Goal: Task Accomplishment & Management: Manage account settings

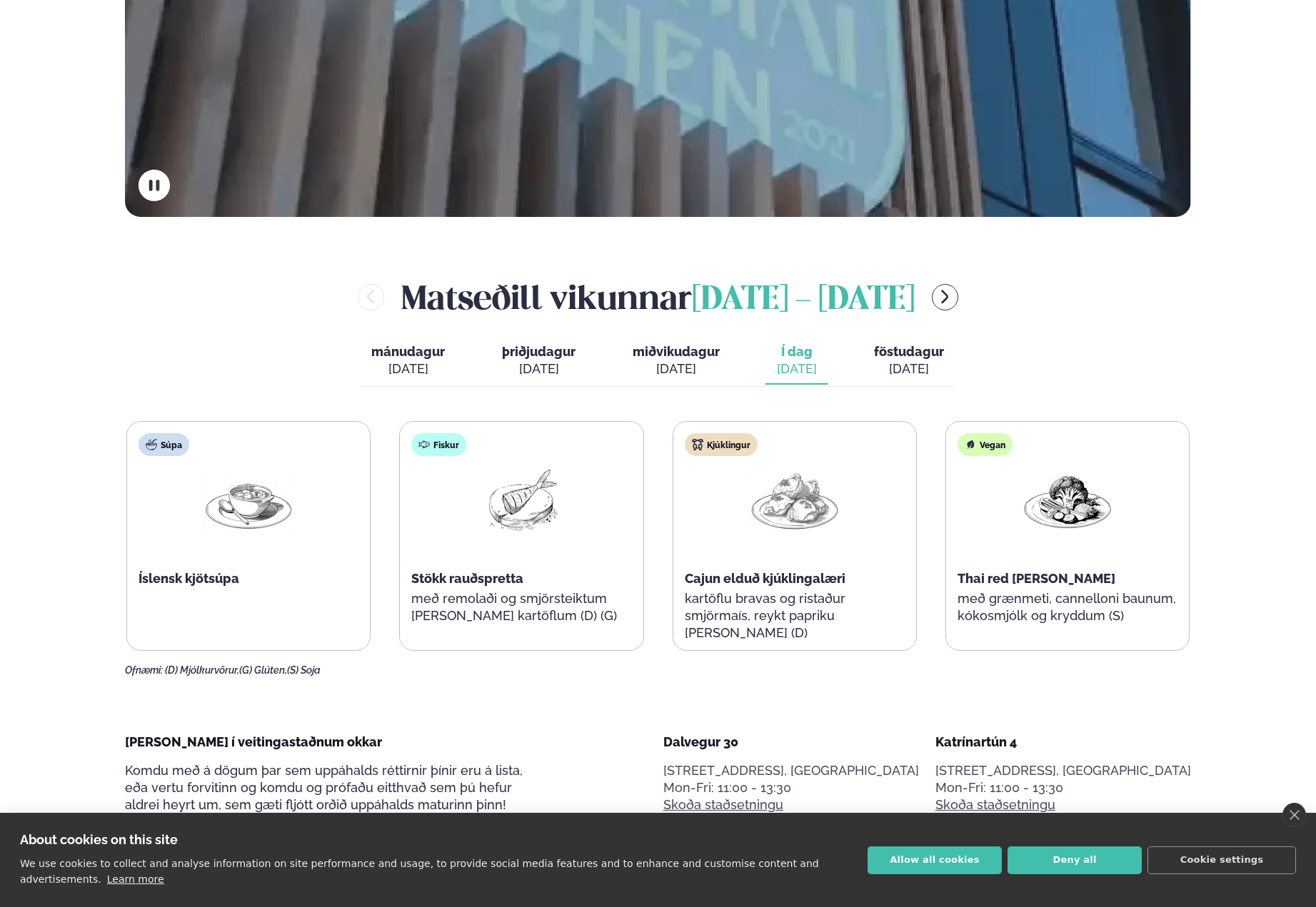
scroll to position [750, 0]
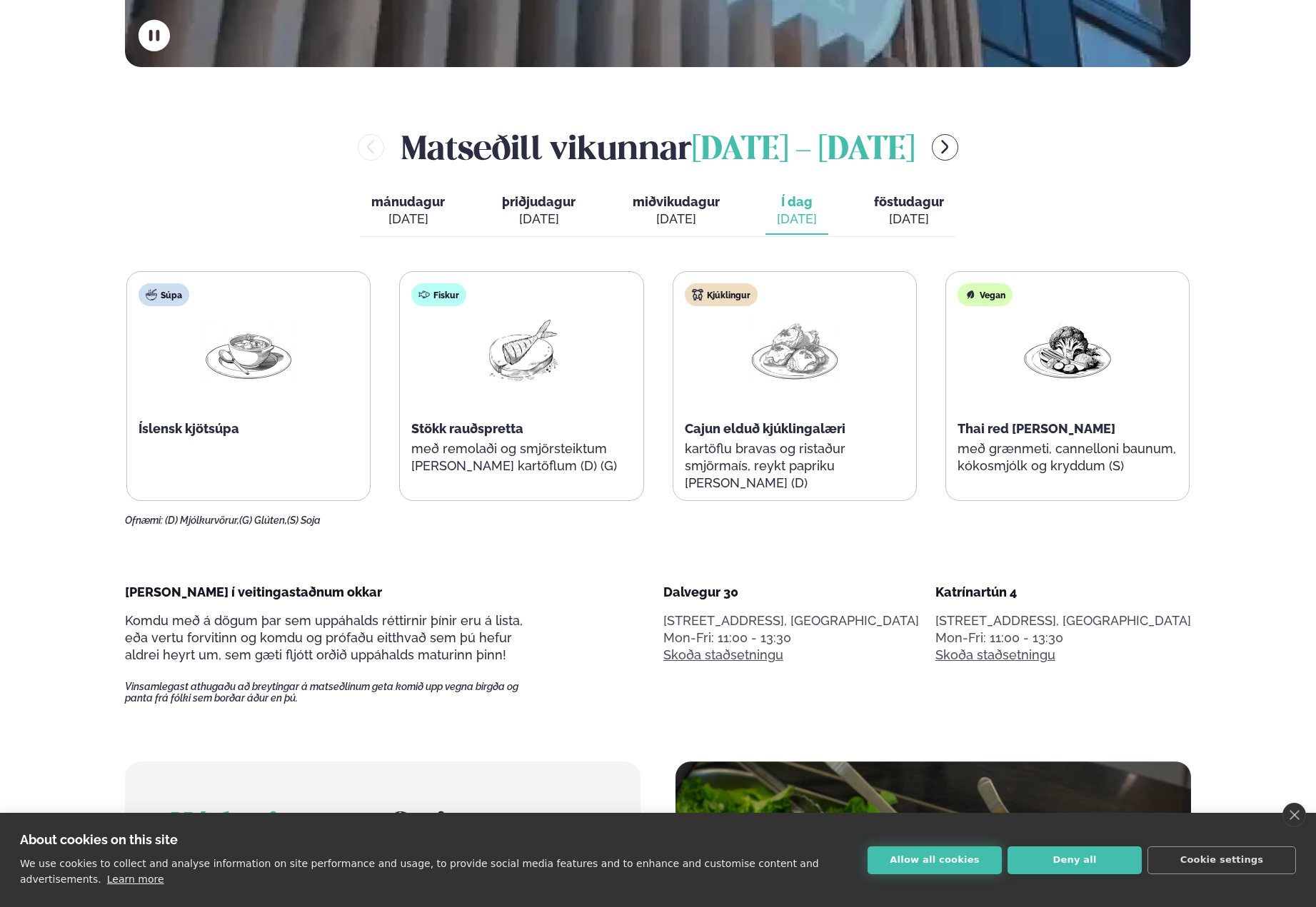
click at [946, 866] on button "Allow all cookies" at bounding box center [935, 861] width 135 height 28
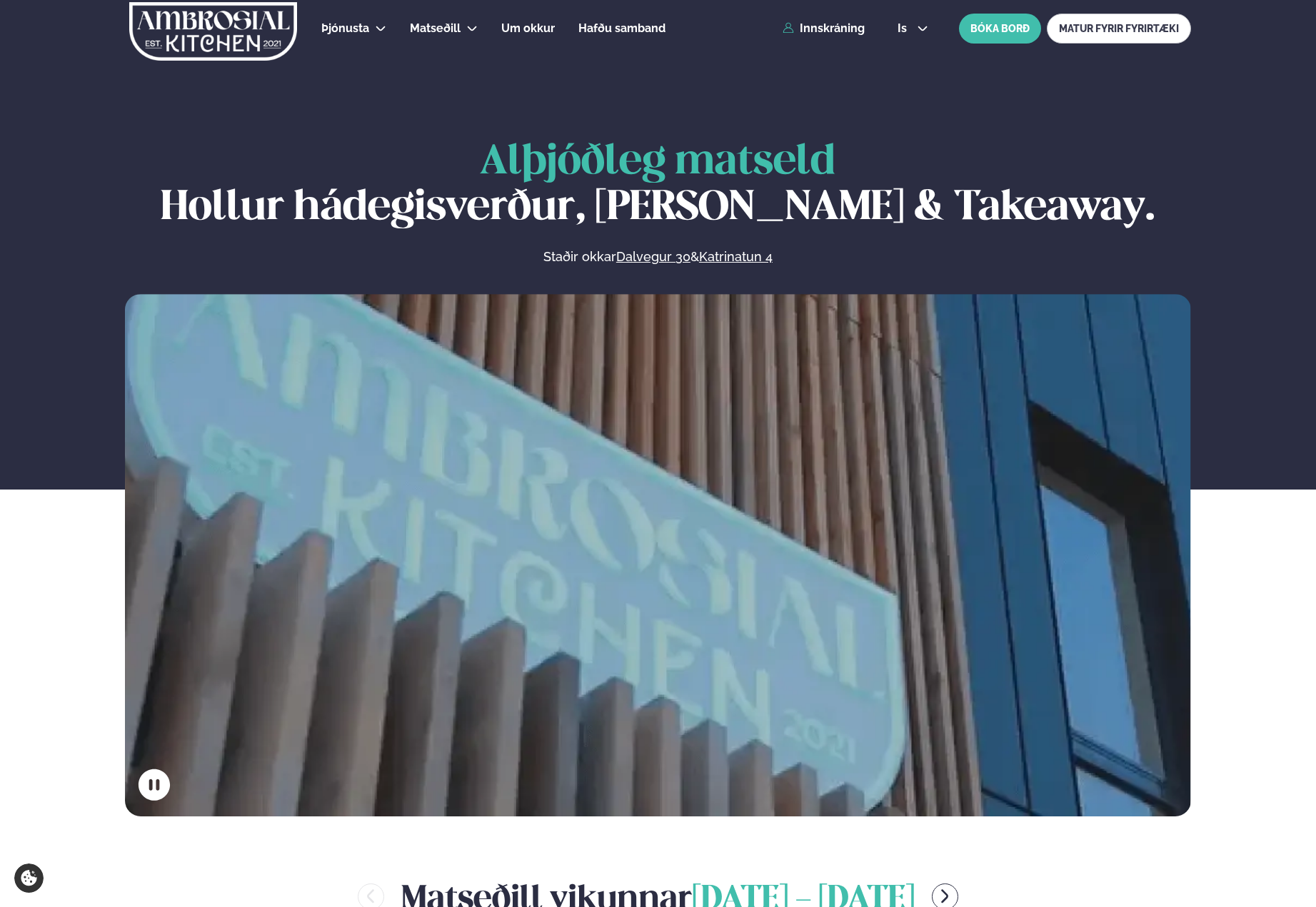
scroll to position [2, 0]
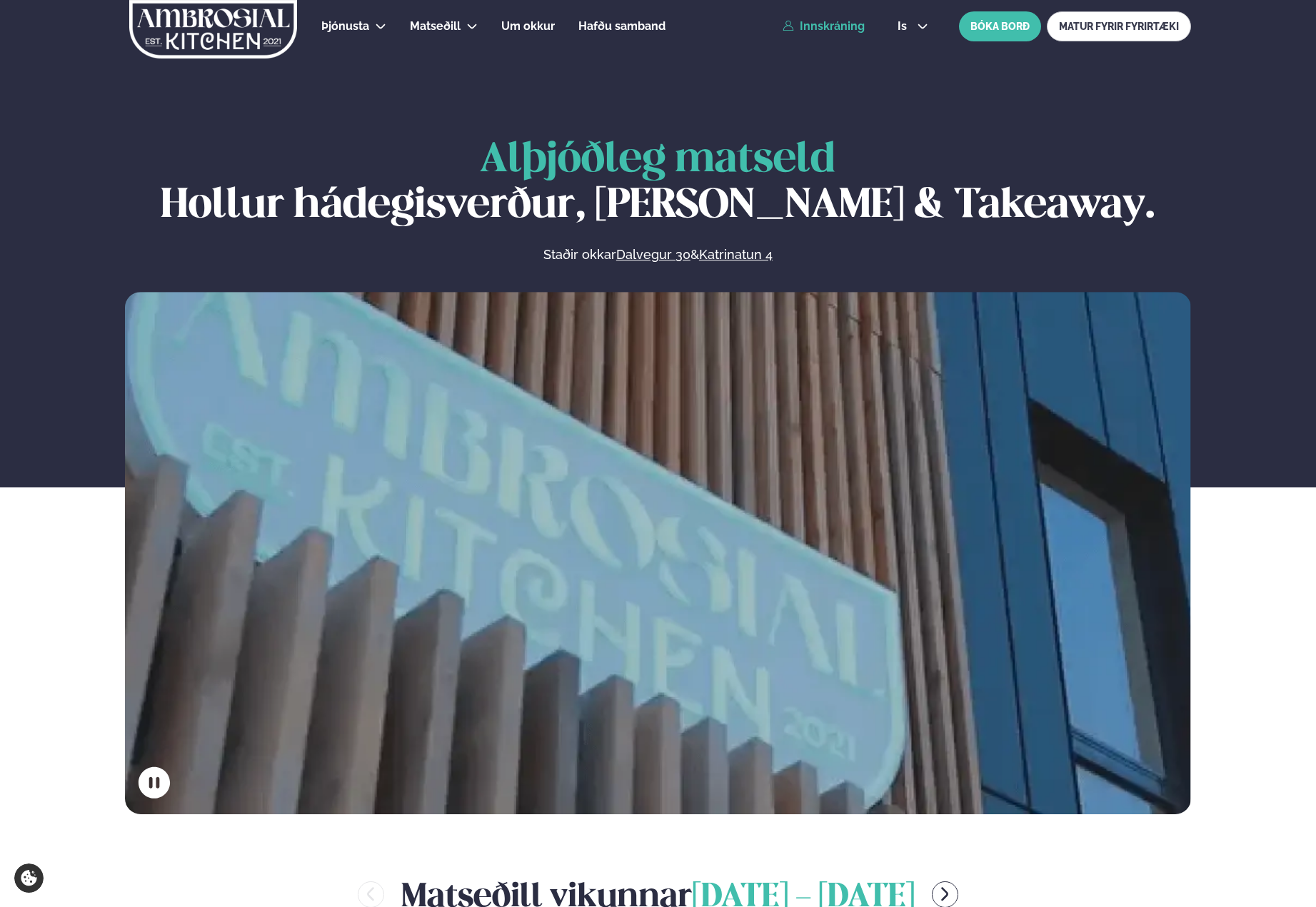
click at [833, 27] on link "Innskráning" at bounding box center [824, 26] width 82 height 13
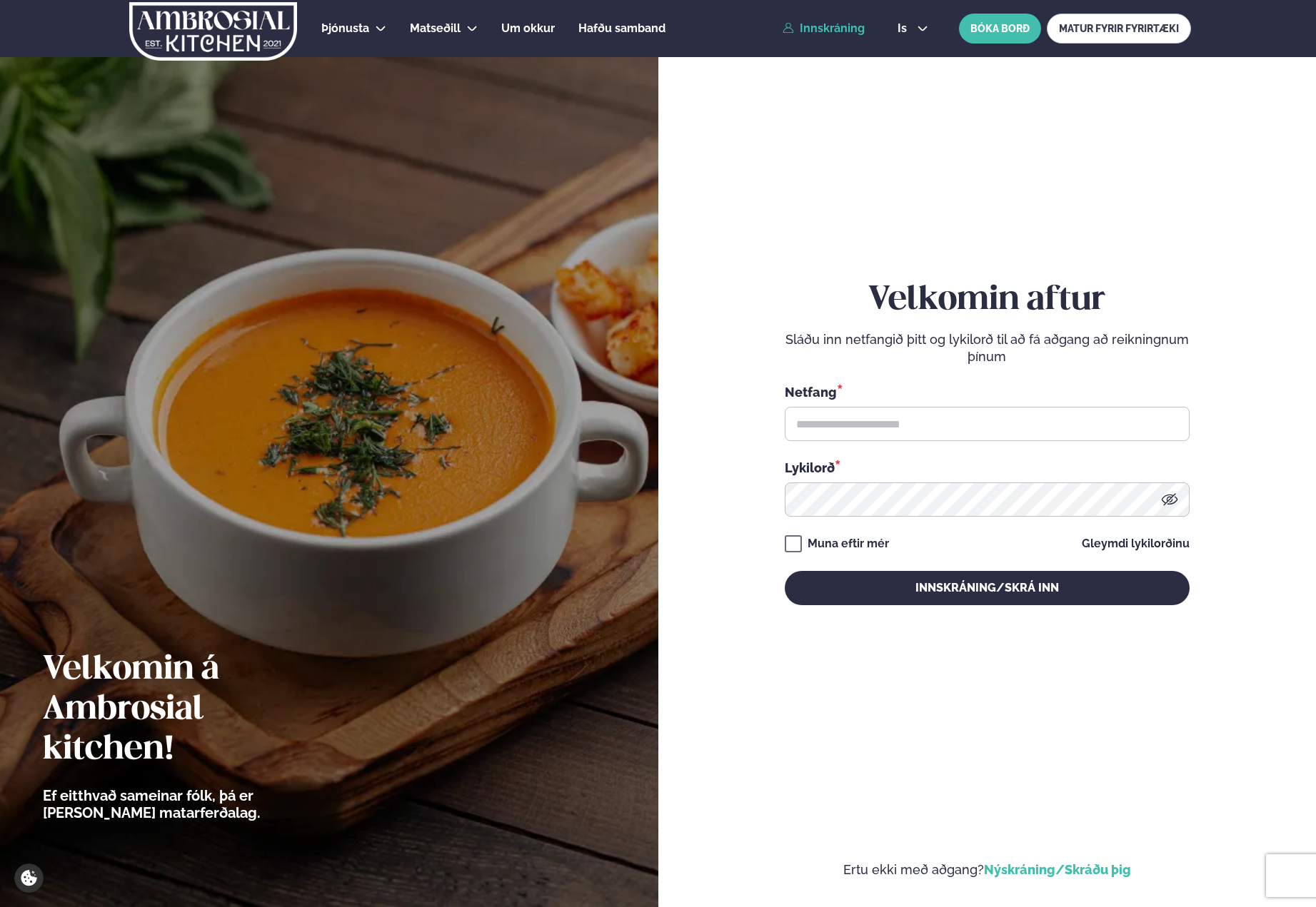
click at [1055, 867] on link "Nýskráning/Skráðu þig" at bounding box center [1058, 870] width 147 height 15
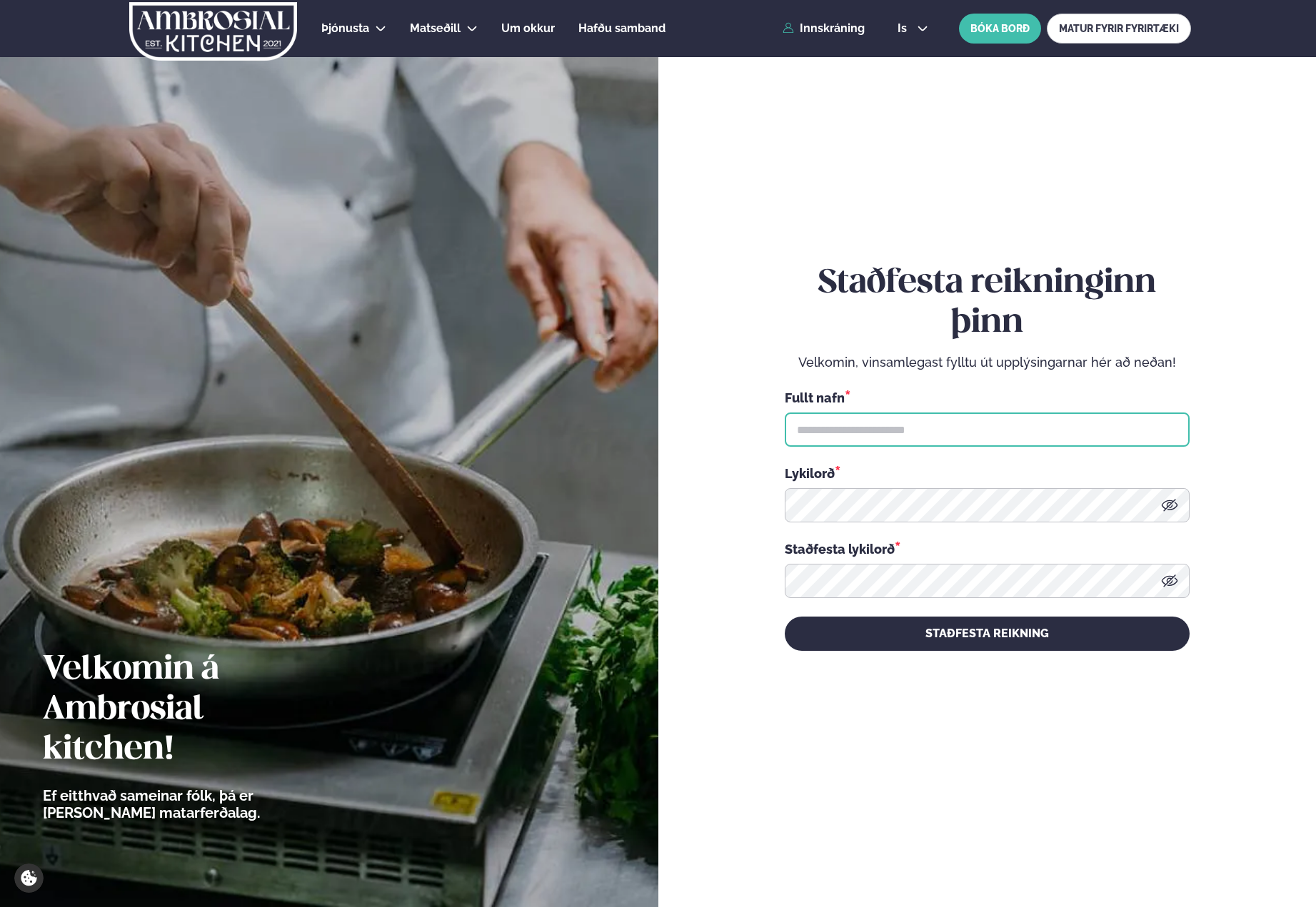
click at [857, 431] on input "text" at bounding box center [987, 430] width 405 height 34
type input "**********"
click at [1173, 504] on icon at bounding box center [1170, 505] width 17 height 17
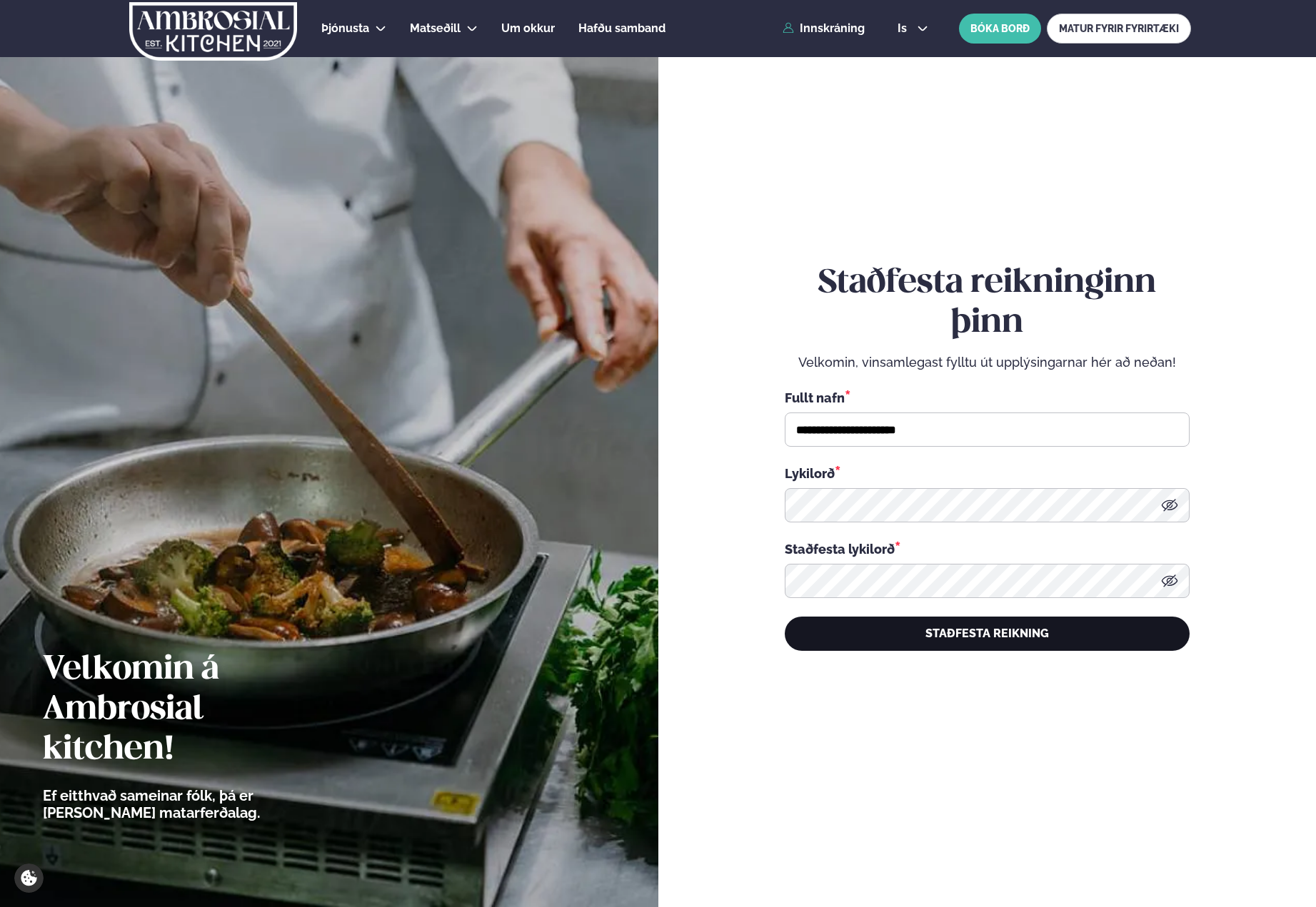
click at [1058, 631] on button "STAÐFESTA REIKNING" at bounding box center [987, 634] width 405 height 34
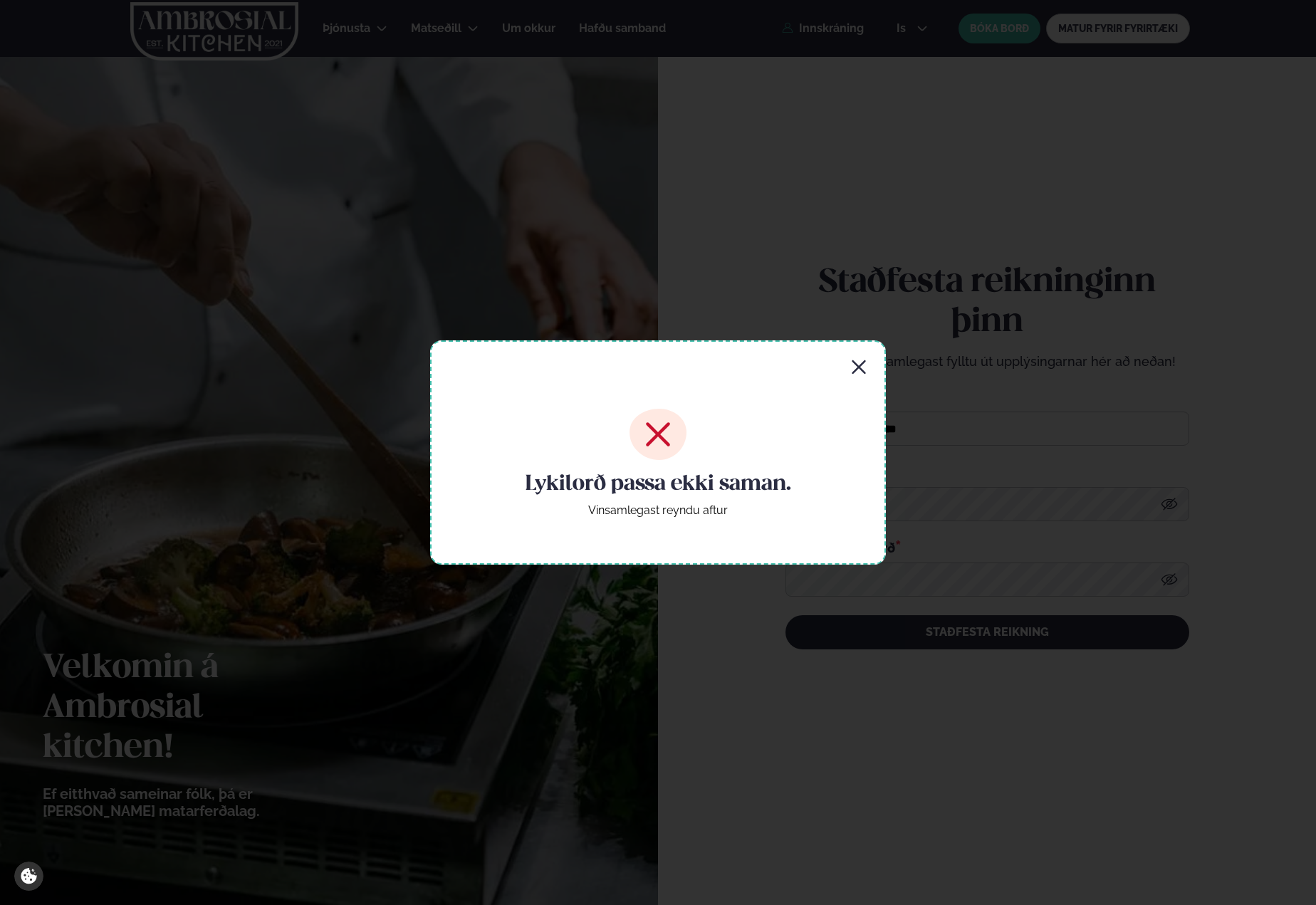
click at [859, 368] on icon "button" at bounding box center [858, 367] width 13 height 13
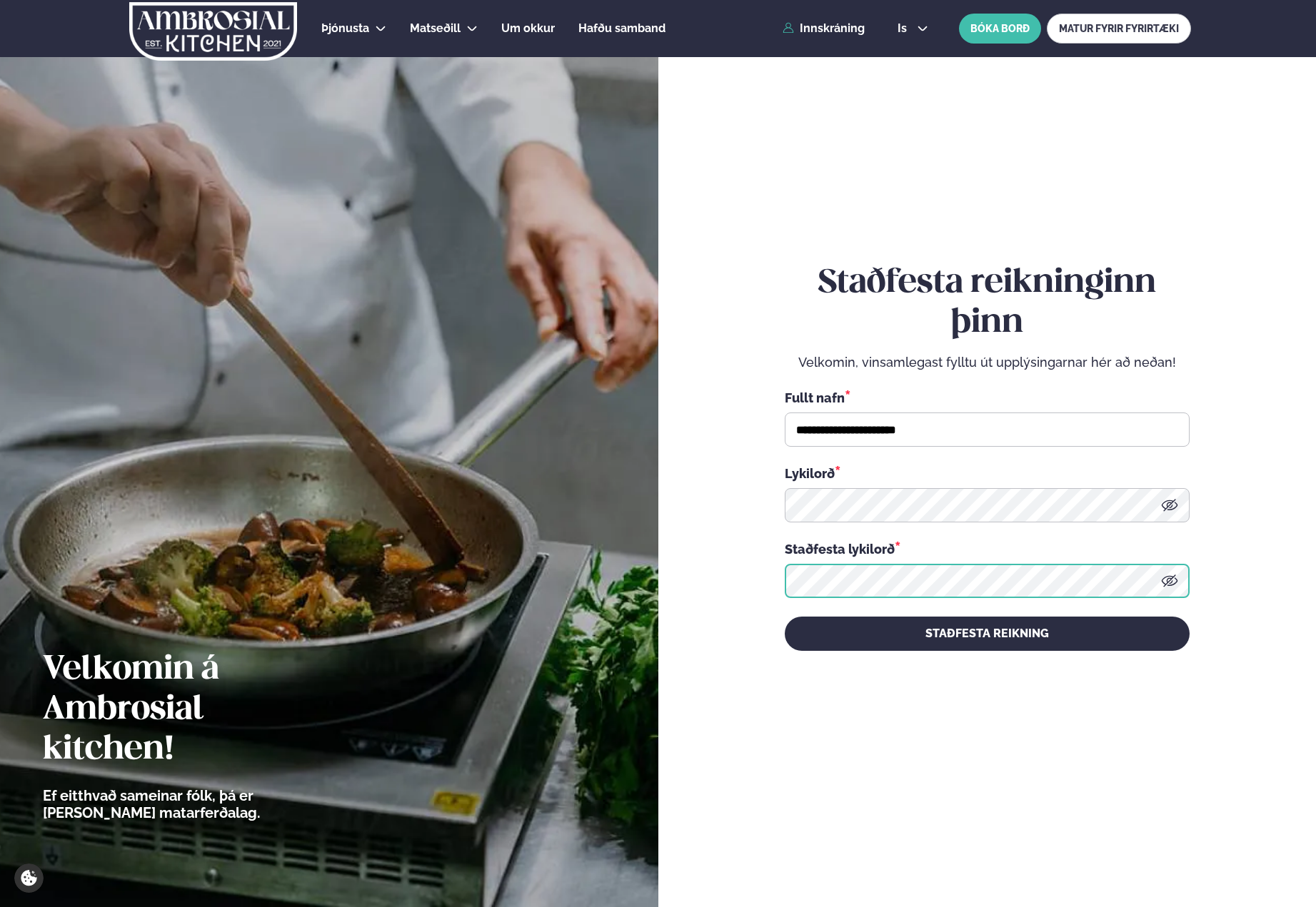
click at [768, 565] on form "**********" at bounding box center [987, 457] width 572 height 843
click at [785, 617] on button "STAÐFESTA REIKNING" at bounding box center [987, 634] width 405 height 34
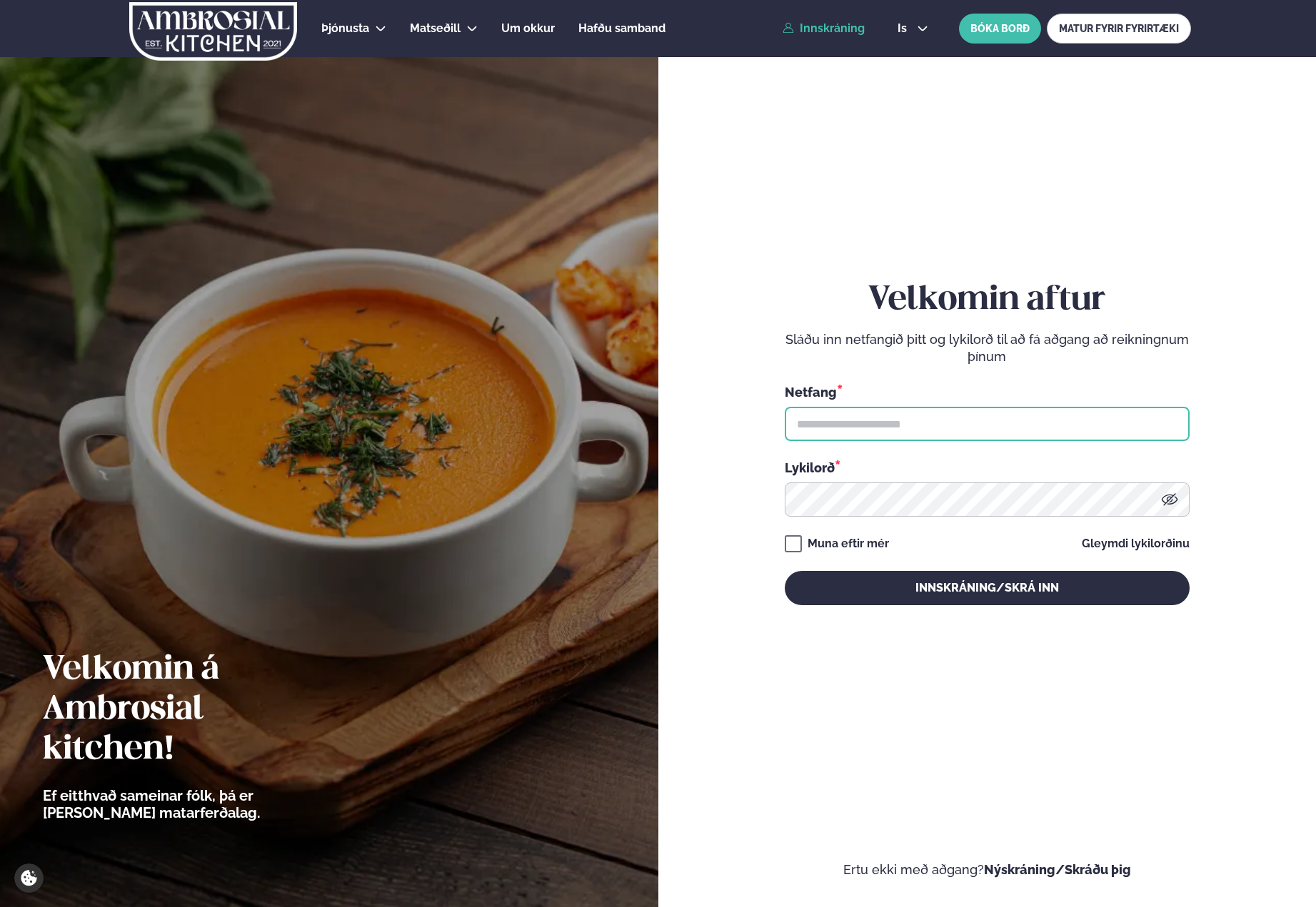
click at [854, 406] on input "text" at bounding box center [987, 423] width 405 height 34
type input "**********"
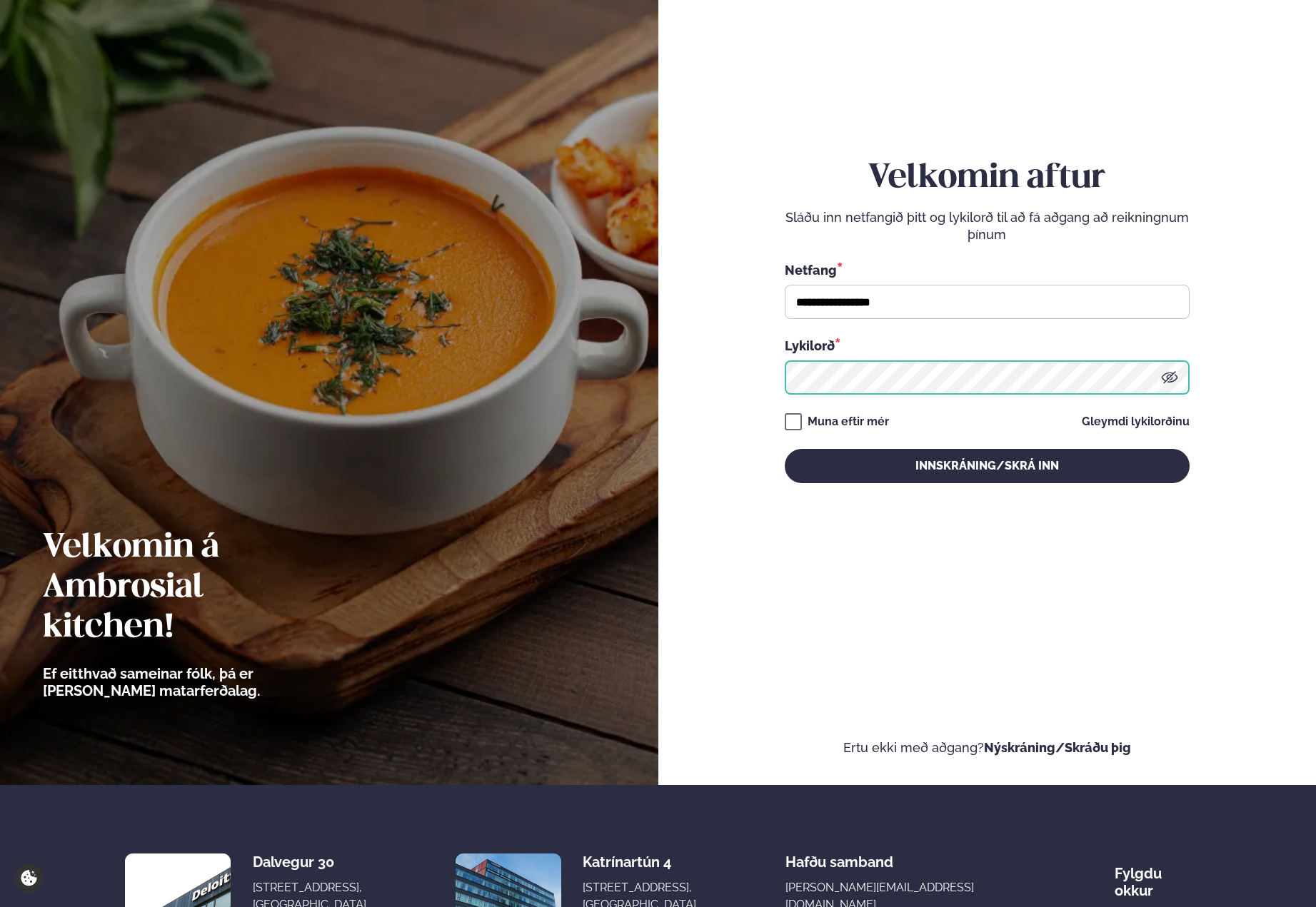
scroll to position [129, 0]
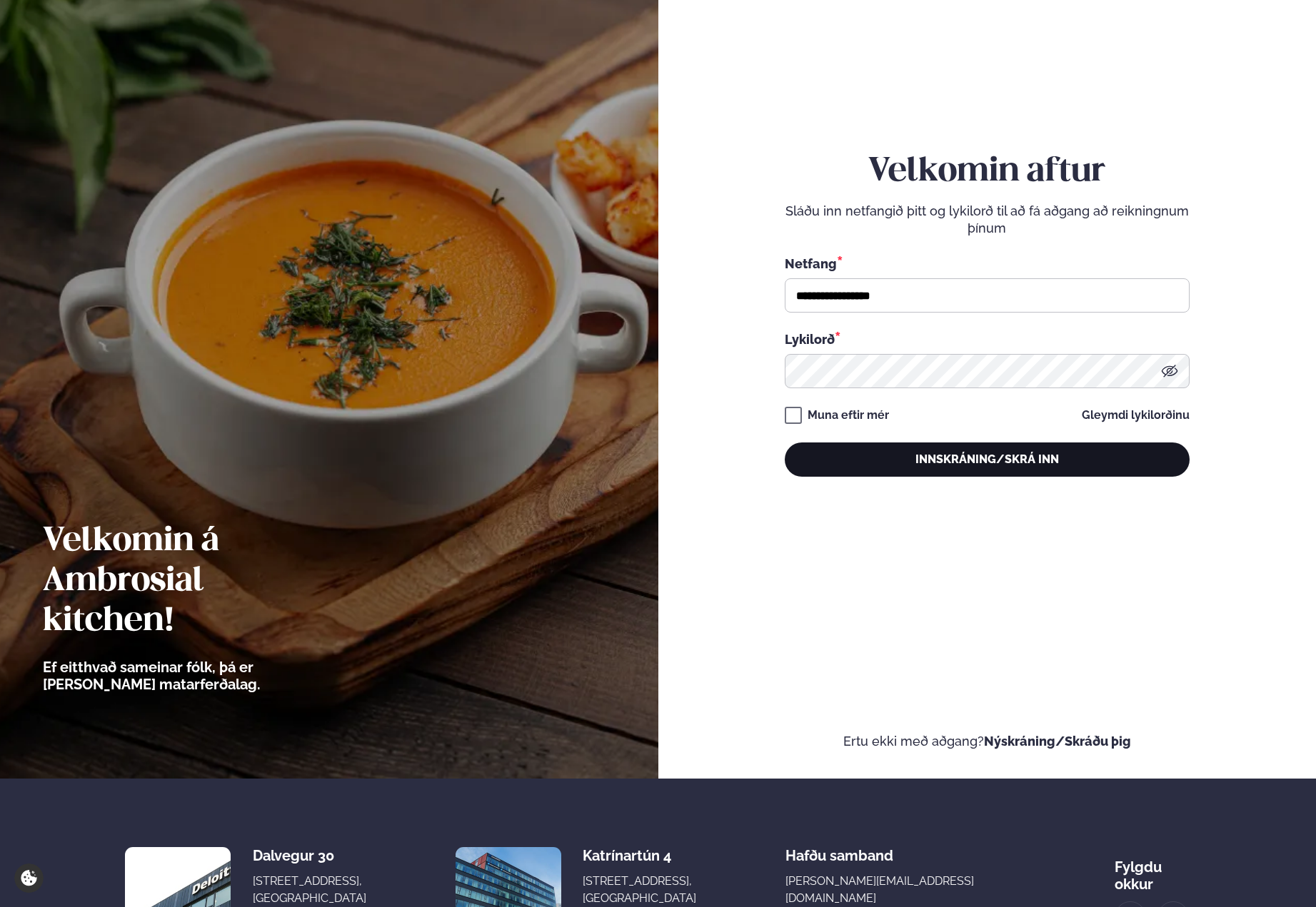
click at [890, 457] on button "Innskráning/Skrá inn" at bounding box center [987, 459] width 405 height 34
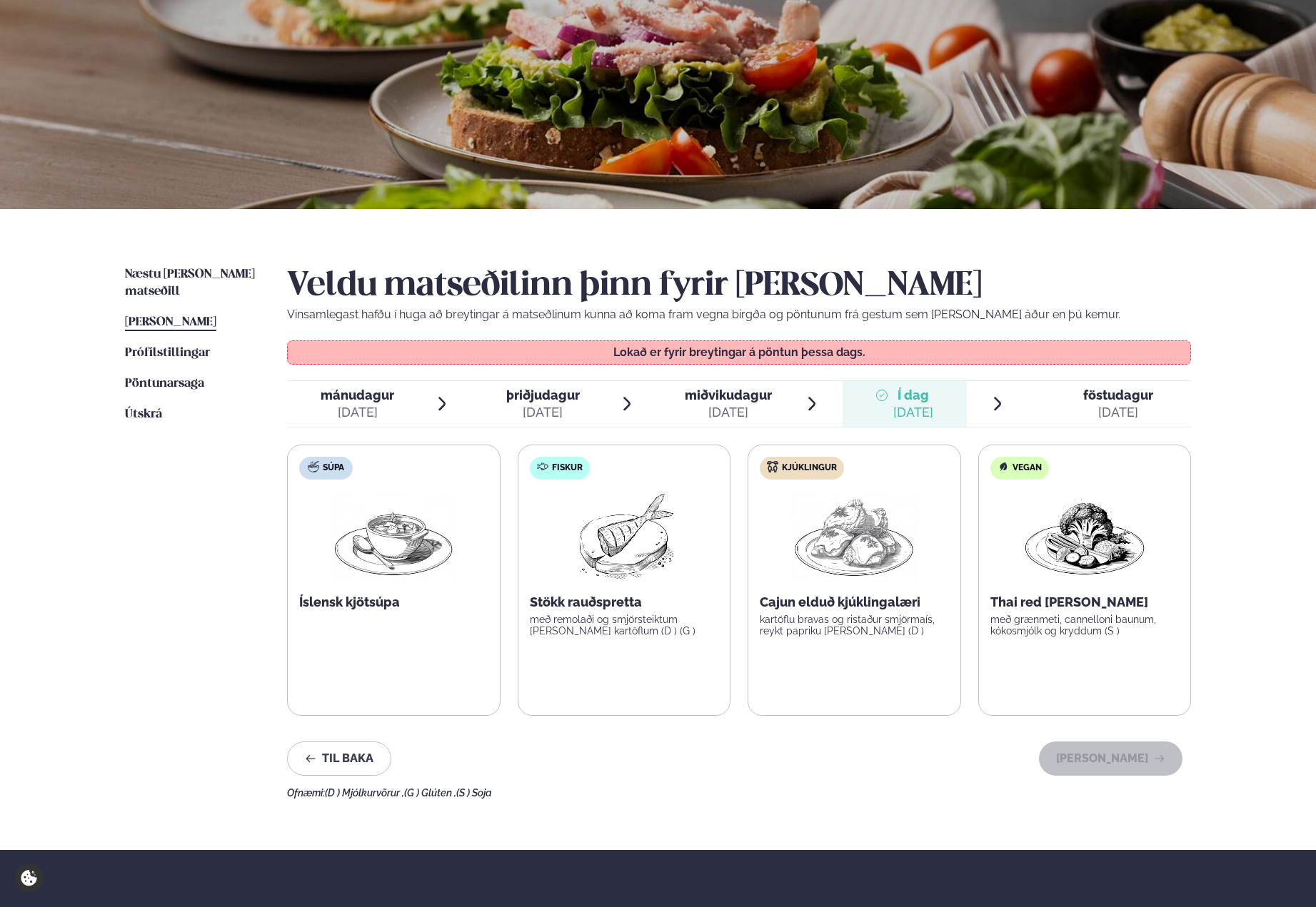
scroll to position [139, 0]
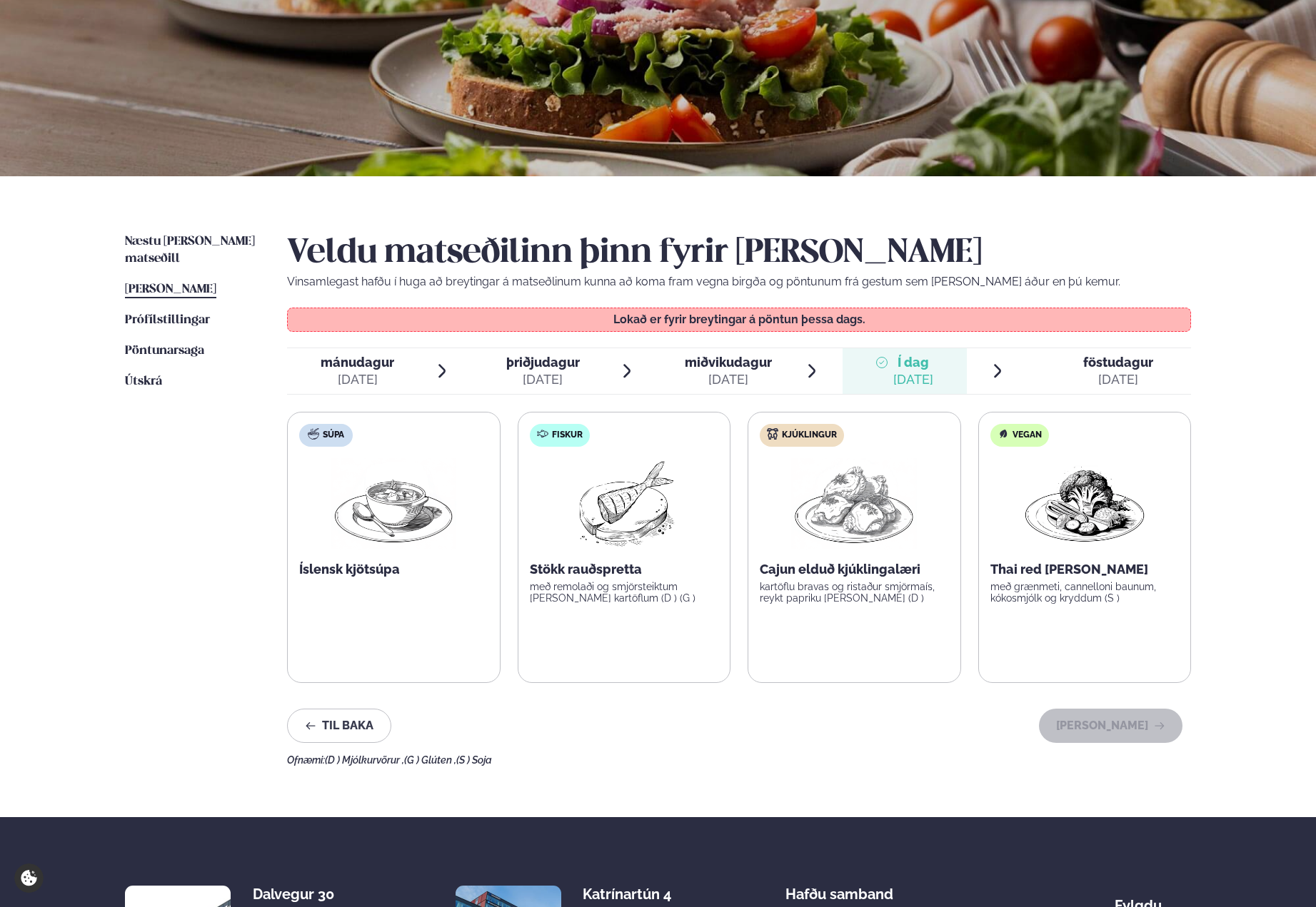
click at [1130, 373] on div "[DATE]" at bounding box center [1118, 380] width 70 height 17
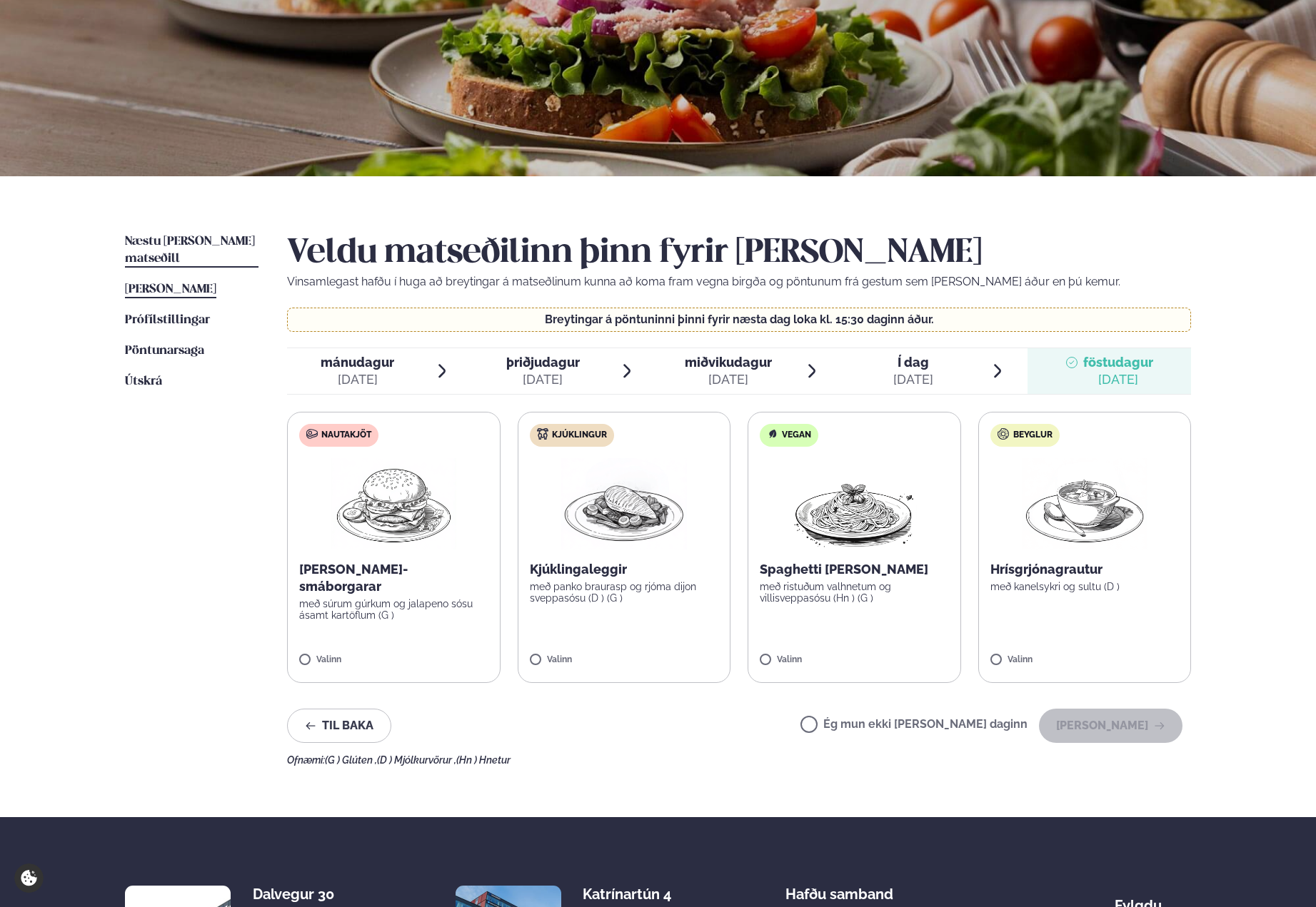
click at [200, 240] on span "Næstu viku matseðill" at bounding box center [190, 249] width 130 height 29
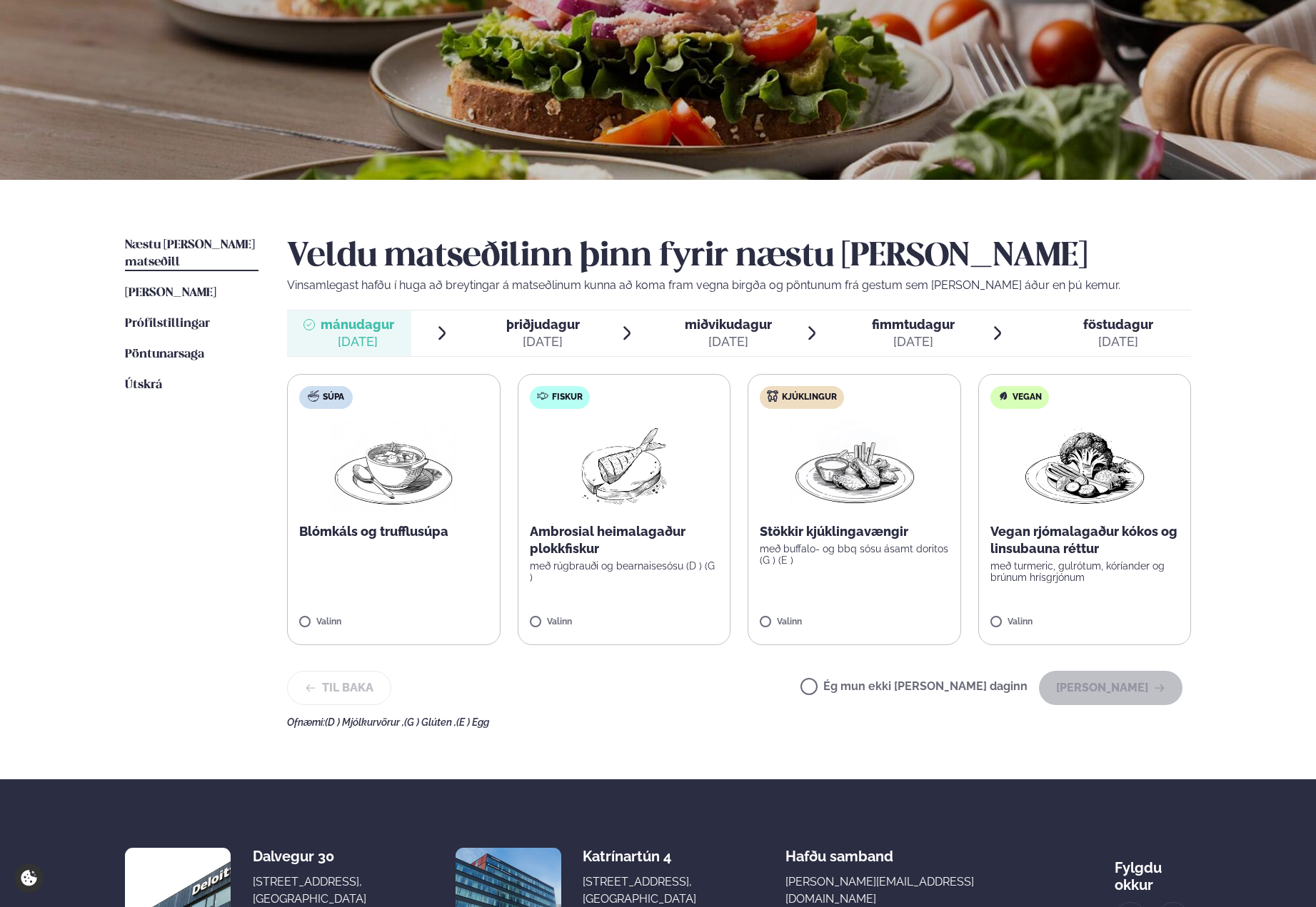
scroll to position [134, 0]
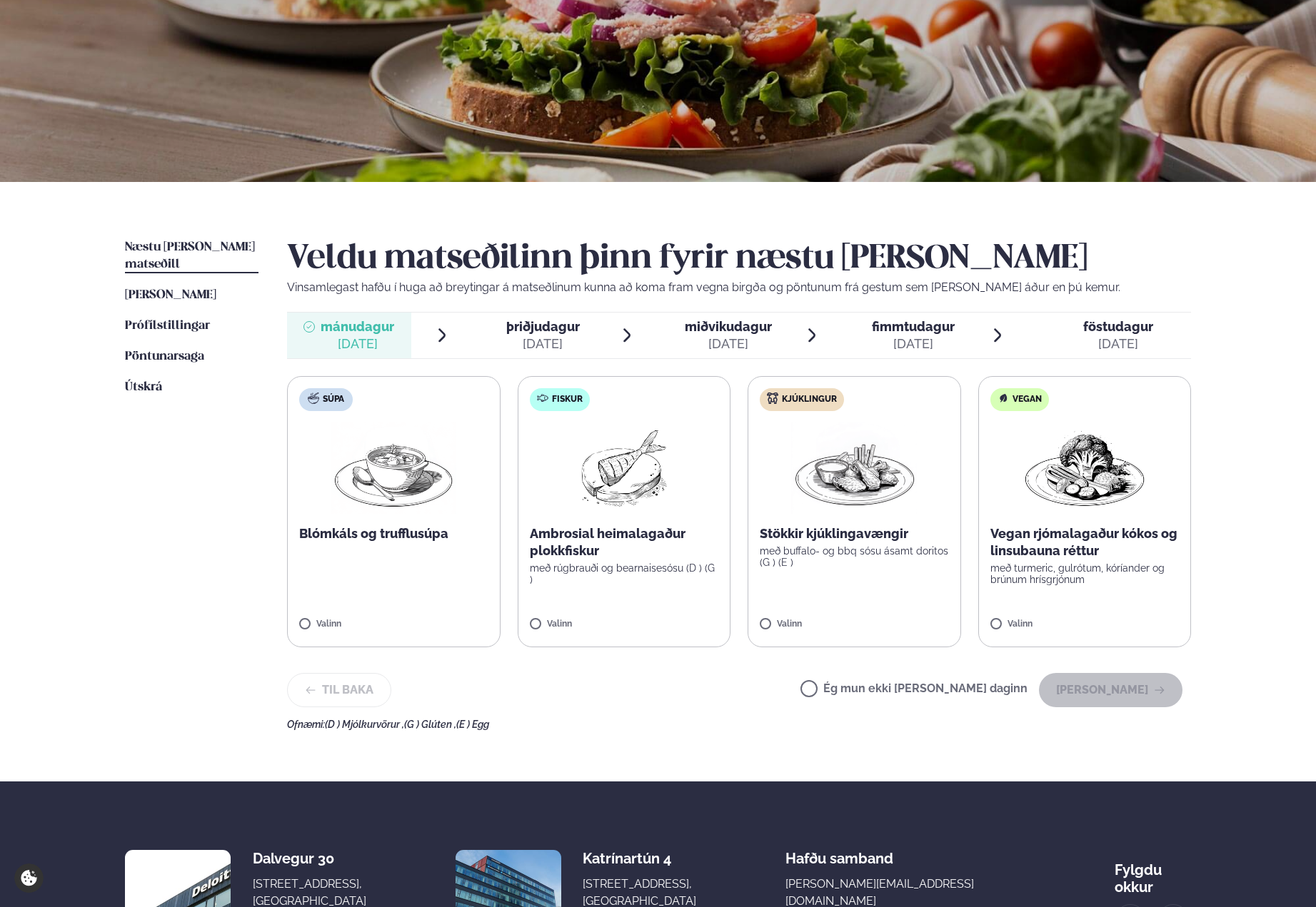
click at [729, 330] on span "miðvikudagur" at bounding box center [729, 326] width 88 height 15
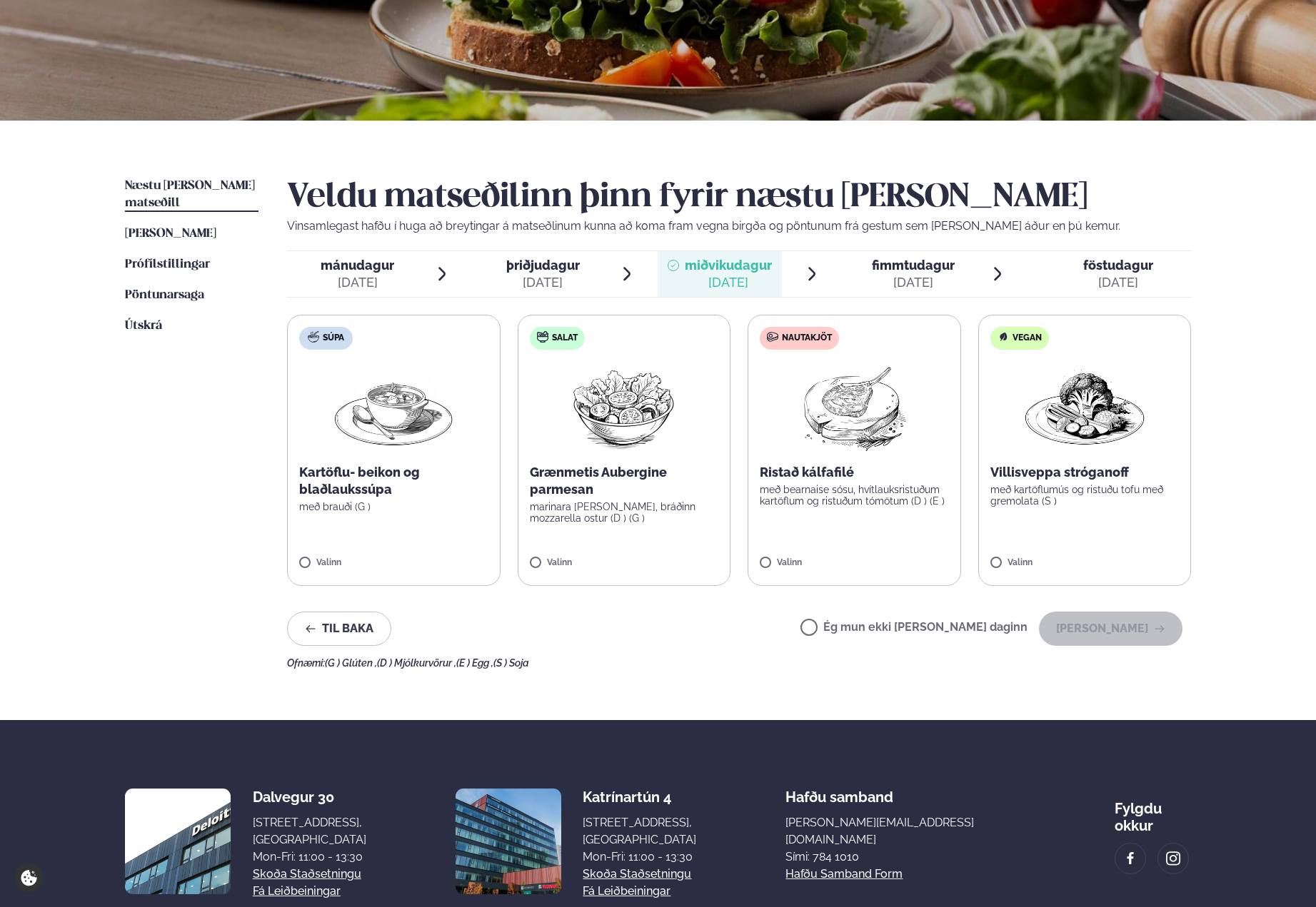
scroll to position [198, 0]
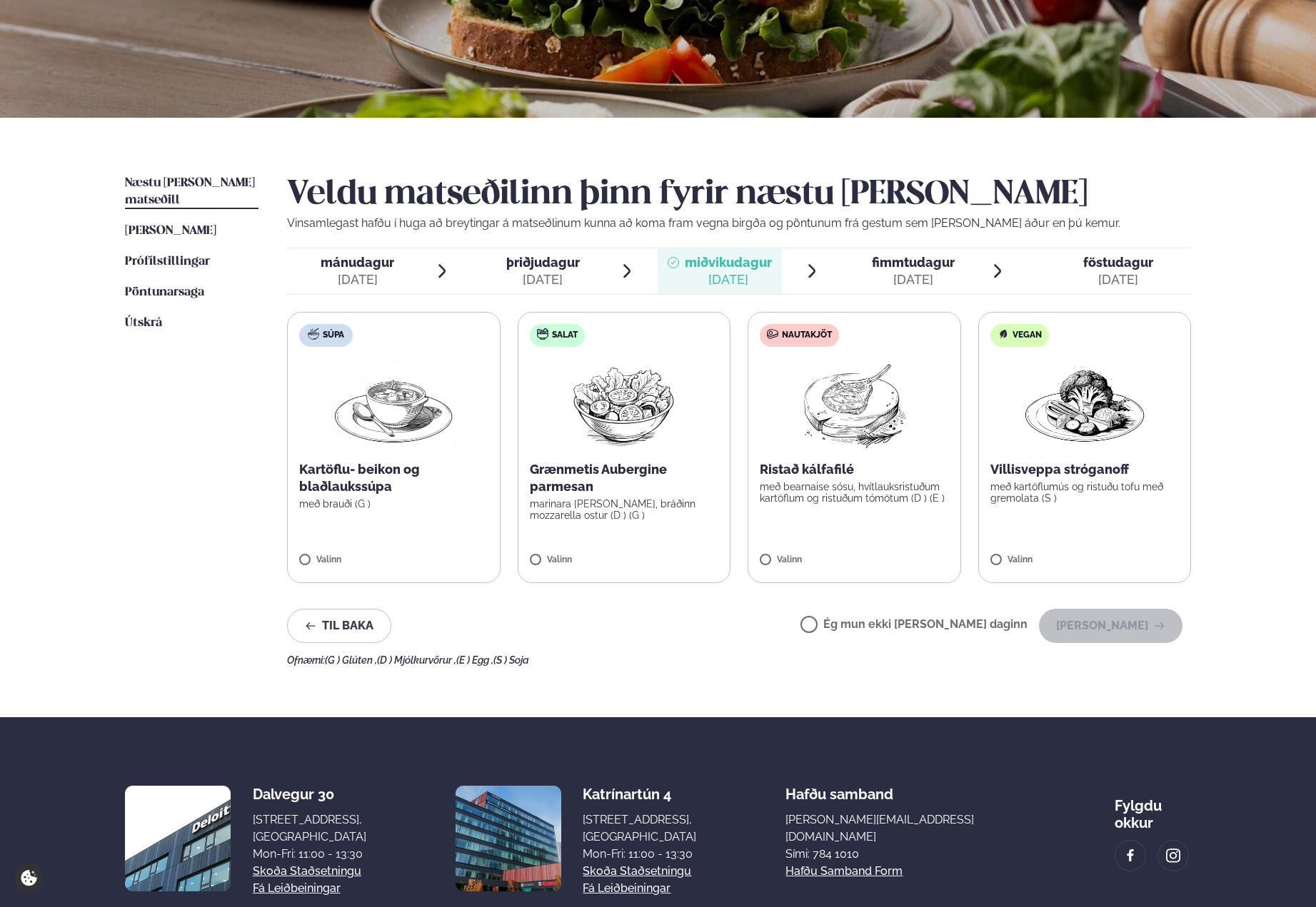
drag, startPoint x: 859, startPoint y: 629, endPoint x: 859, endPoint y: 637, distance: 8.0
click at [859, 629] on label "Ég mun ekki borða þann daginn" at bounding box center [914, 627] width 227 height 15
click at [1114, 622] on button "Halda áfram" at bounding box center [1111, 626] width 144 height 34
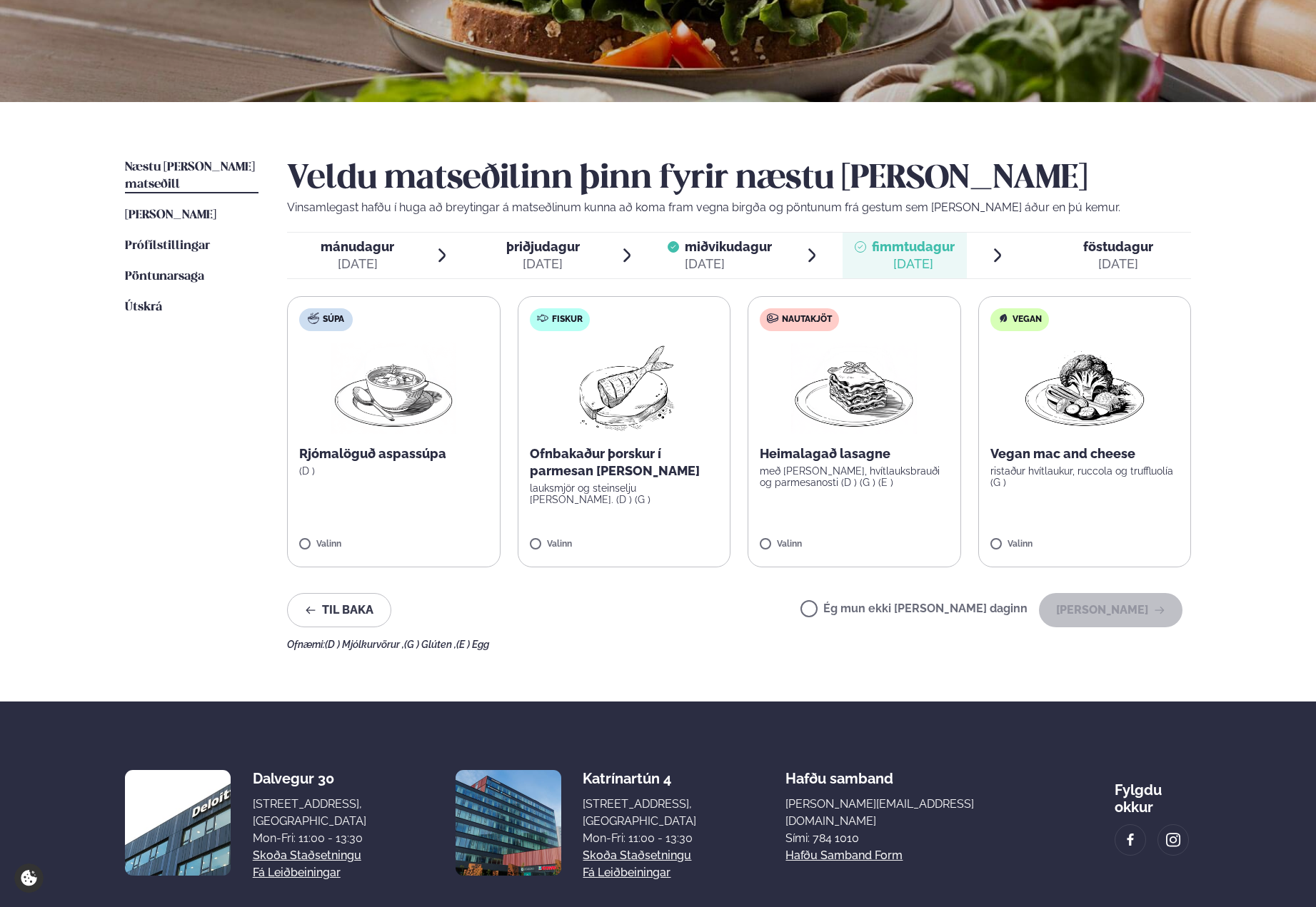
scroll to position [211, 0]
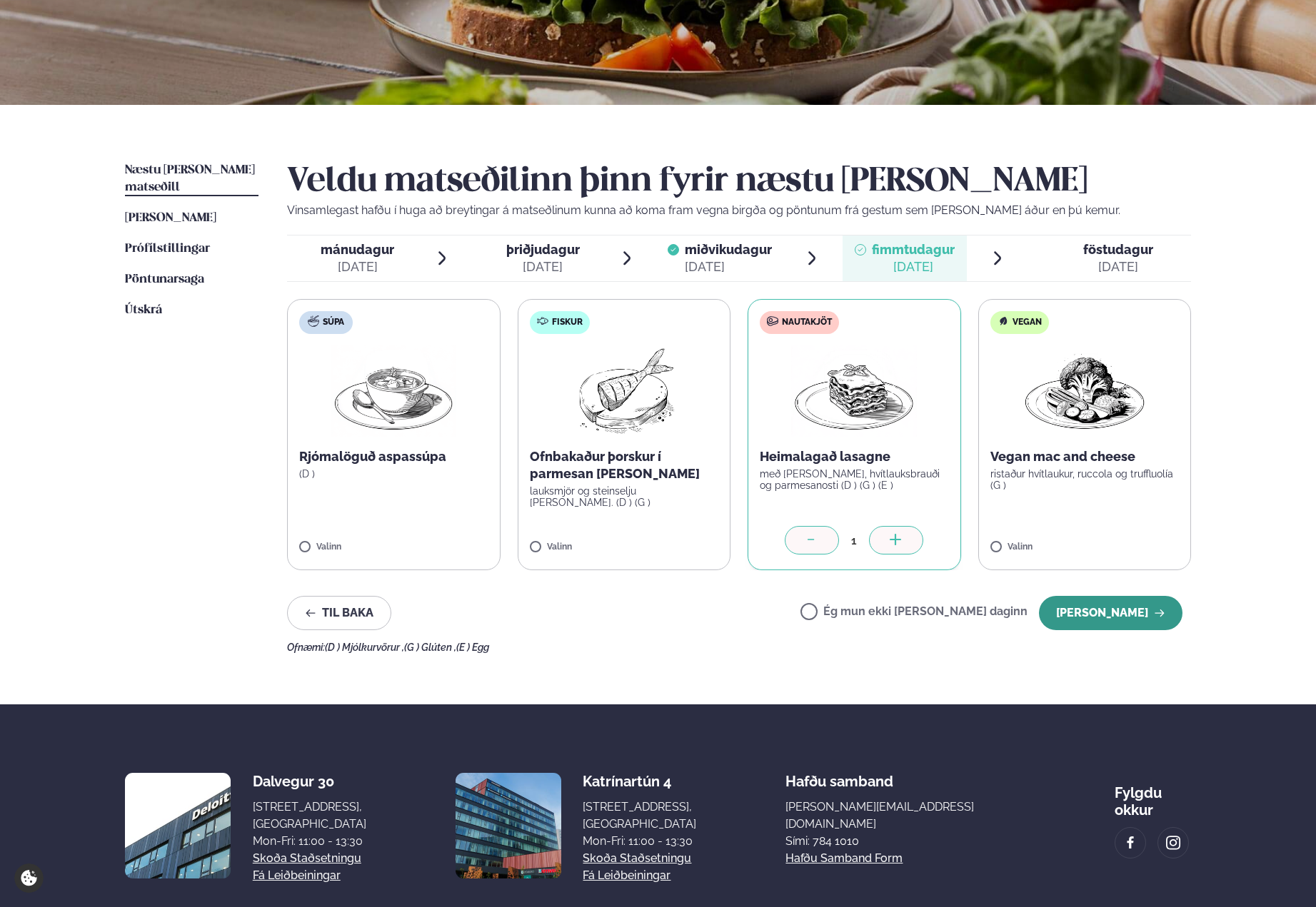
click at [1109, 611] on button "Halda áfram" at bounding box center [1111, 613] width 144 height 34
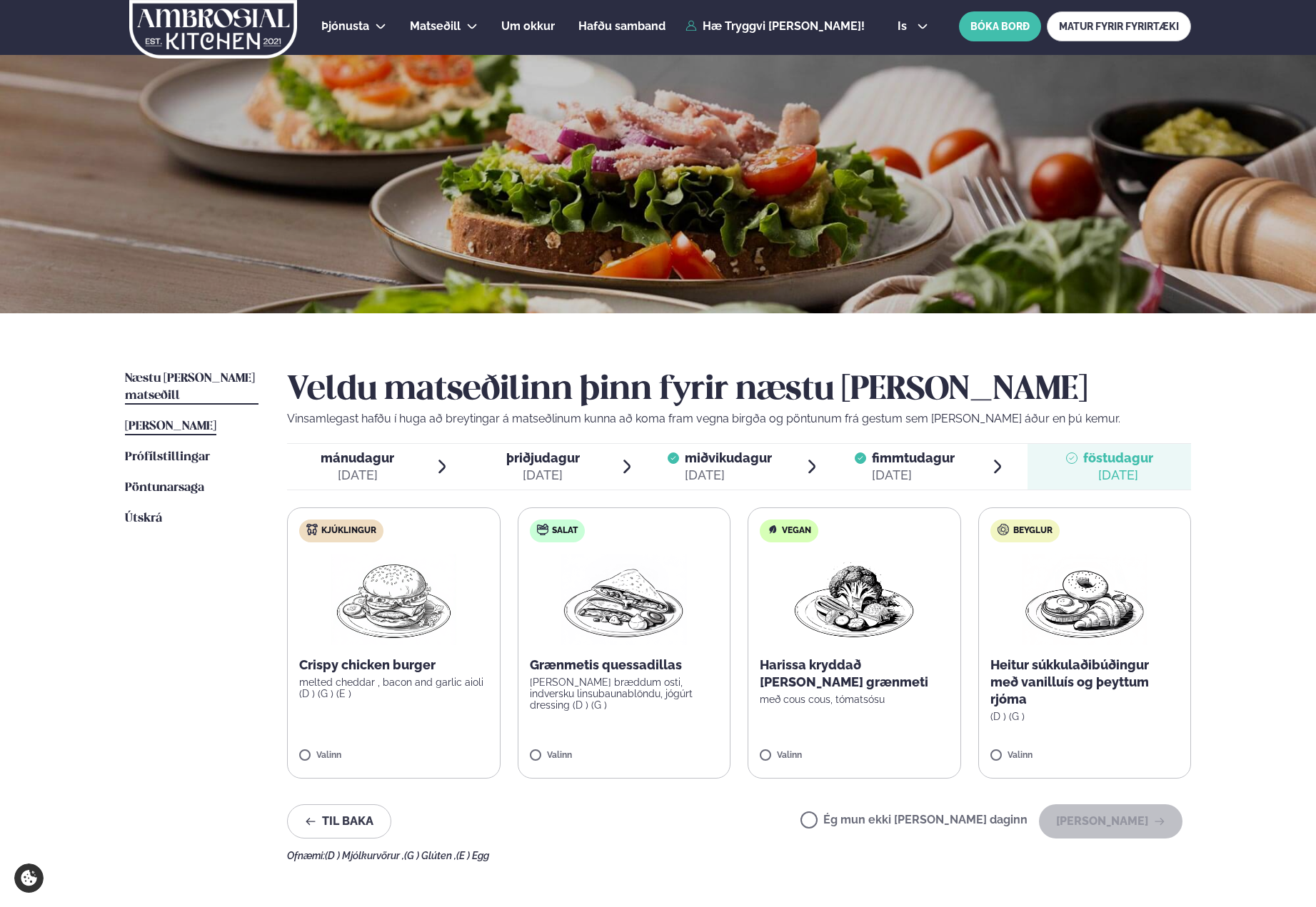
scroll to position [5, 0]
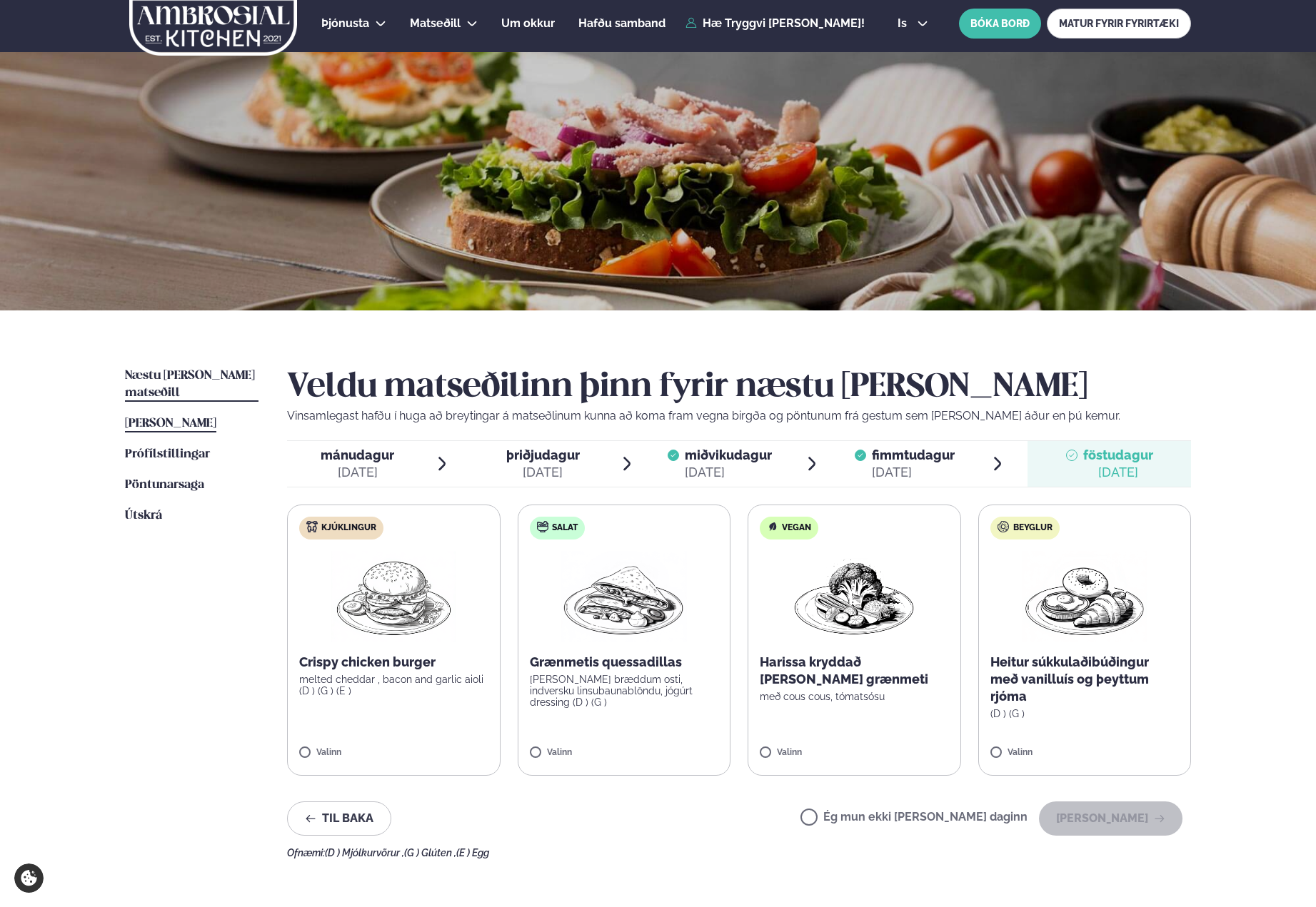
click at [211, 418] on span "Þessa viku matseðill" at bounding box center [170, 423] width 91 height 12
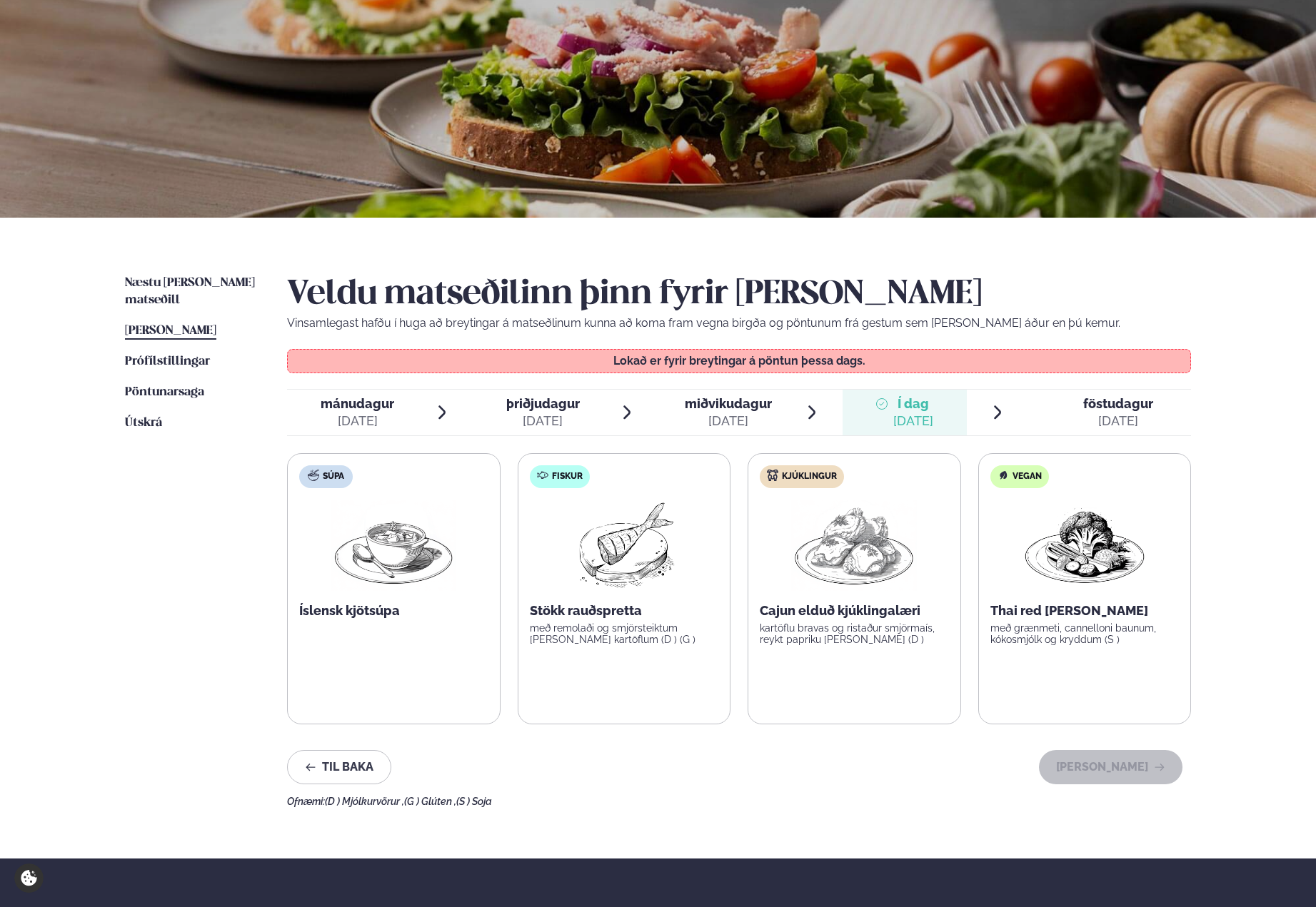
scroll to position [102, 0]
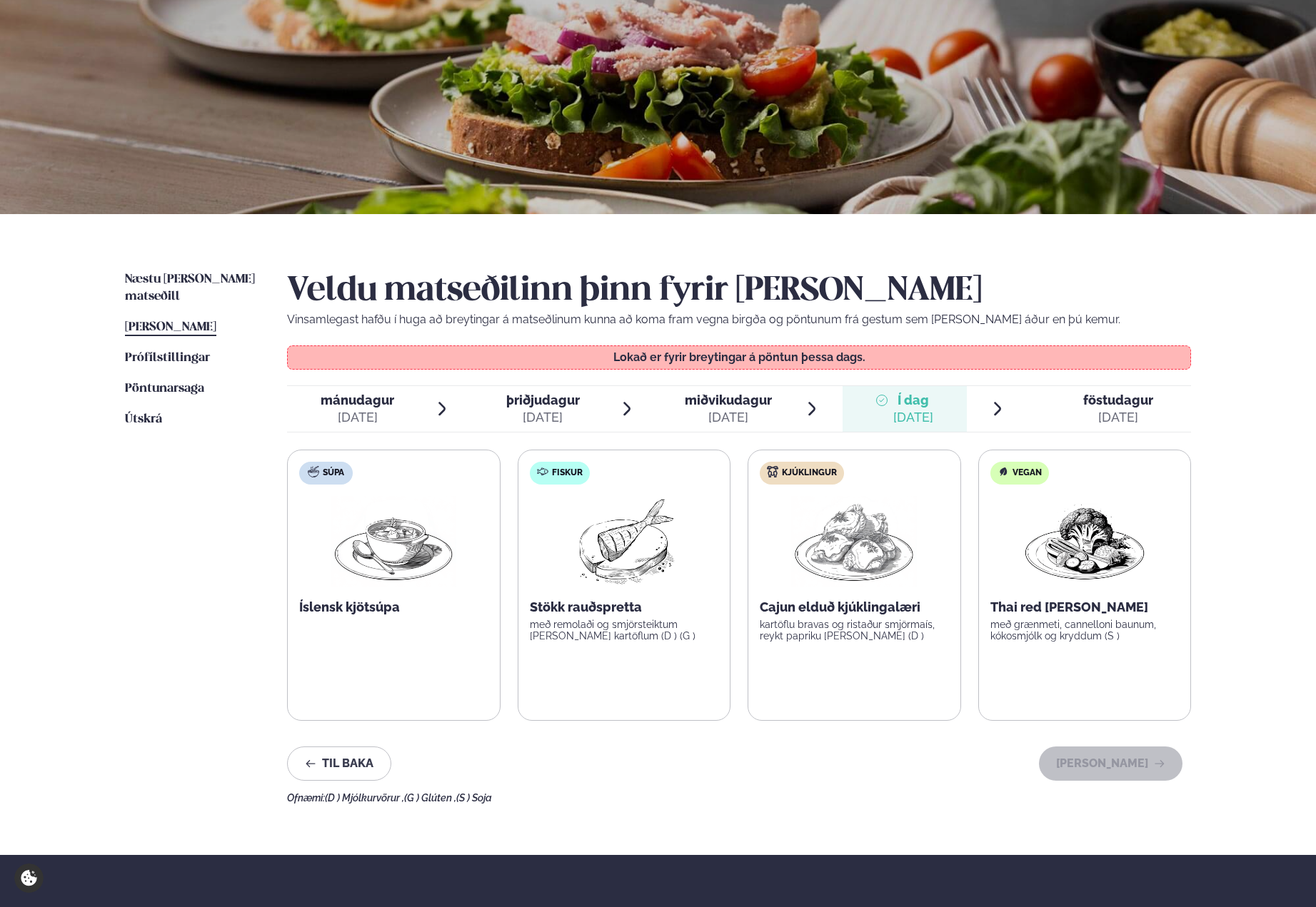
click at [734, 406] on span "miðvikudagur" at bounding box center [729, 400] width 88 height 15
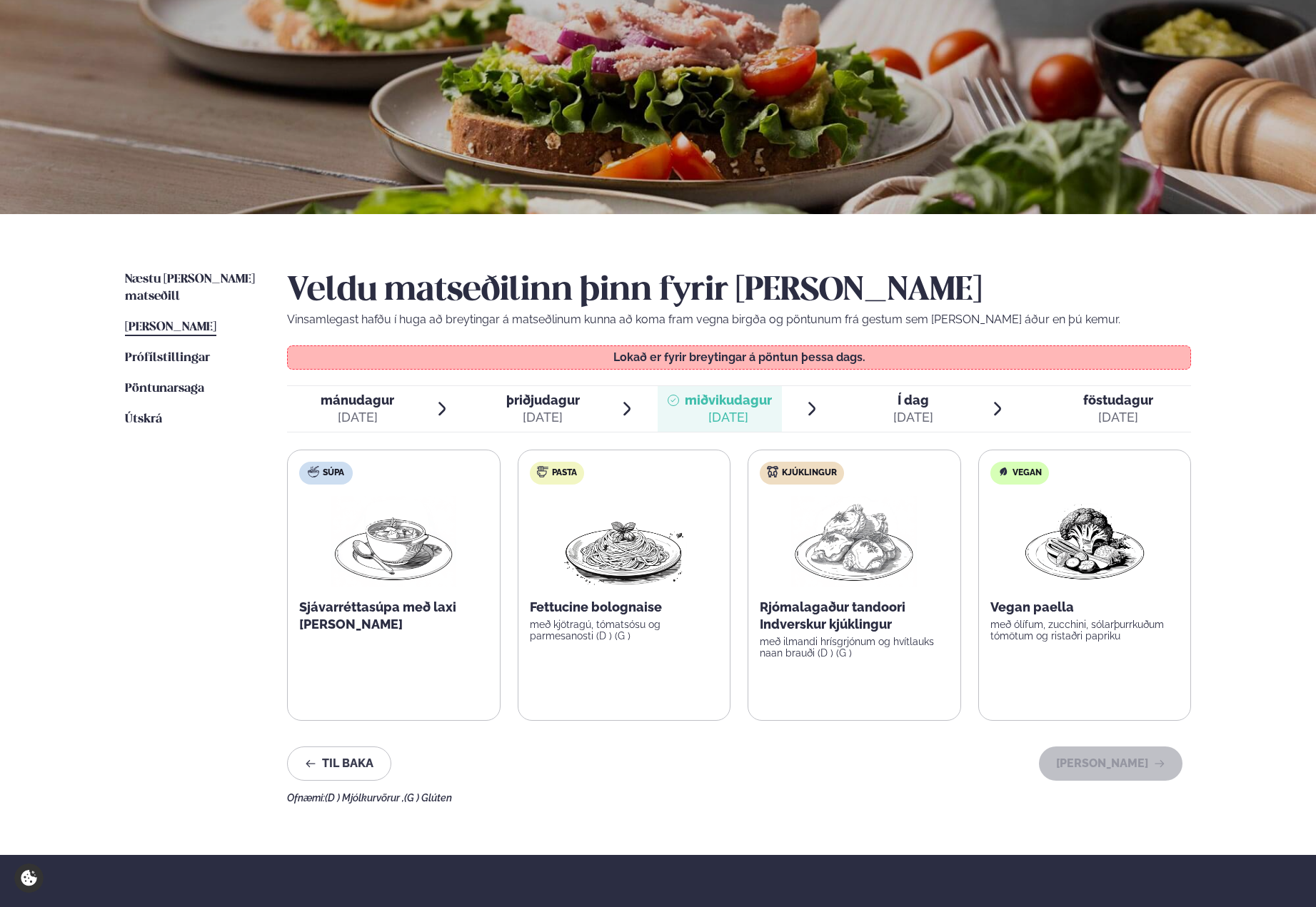
click at [560, 404] on span "þriðjudagur" at bounding box center [543, 400] width 73 height 15
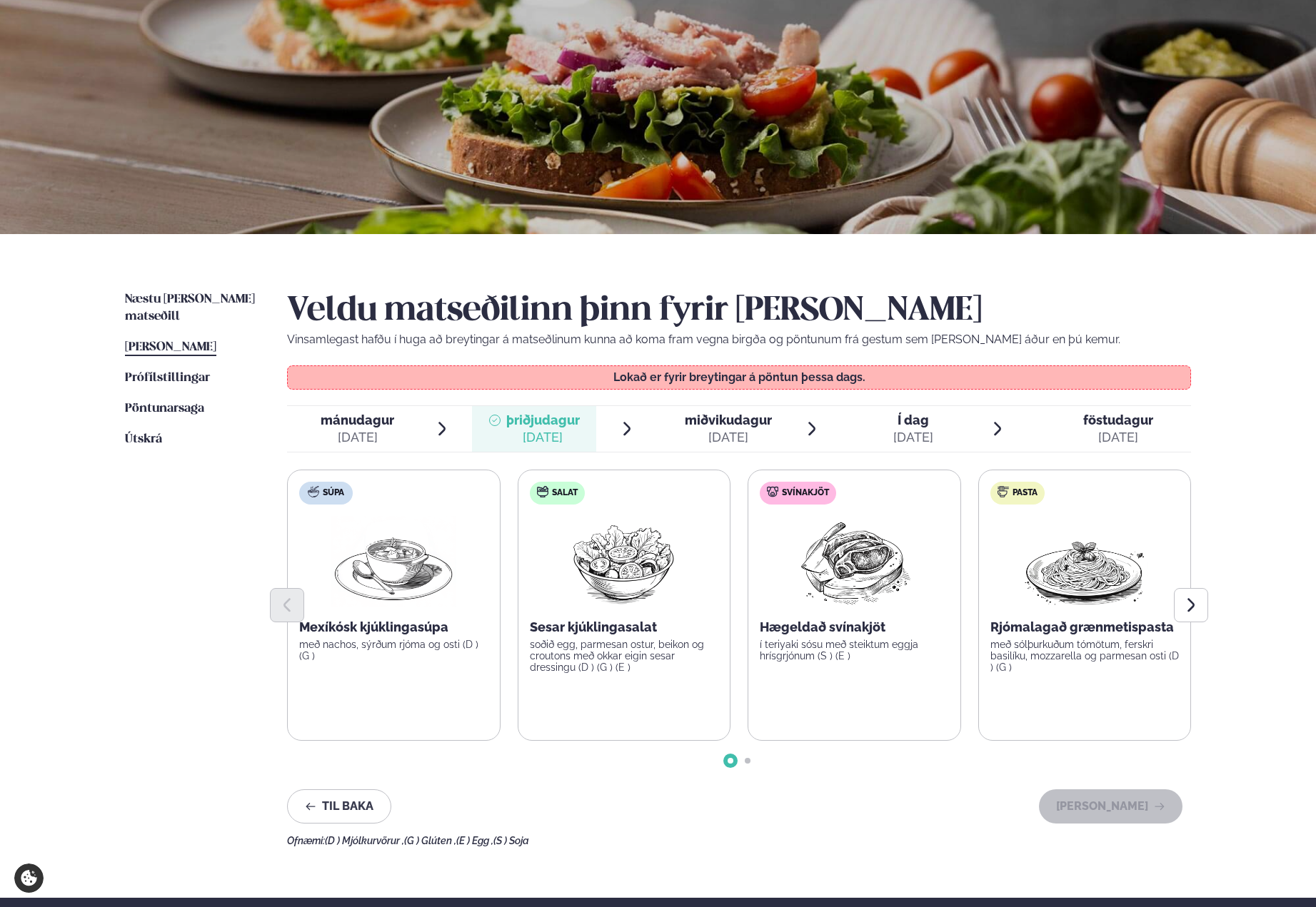
scroll to position [0, 0]
